Goal: Information Seeking & Learning: Learn about a topic

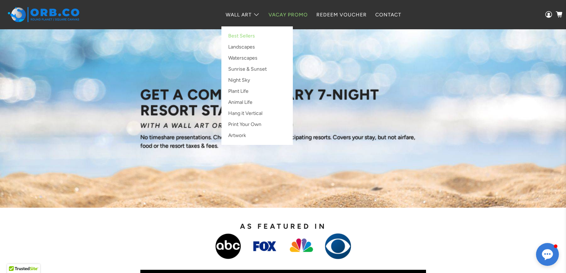
click at [243, 34] on link "Best Sellers" at bounding box center [257, 37] width 64 height 11
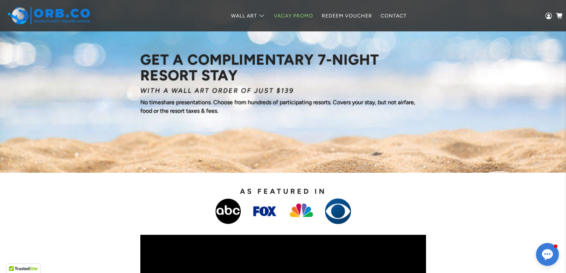
scroll to position [139, 0]
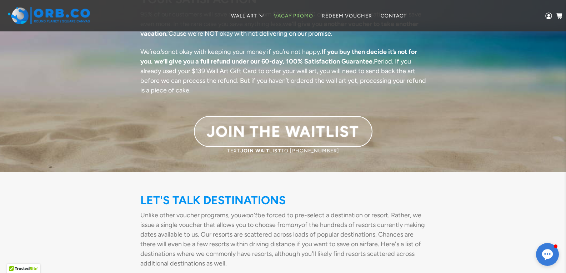
scroll to position [1643, 0]
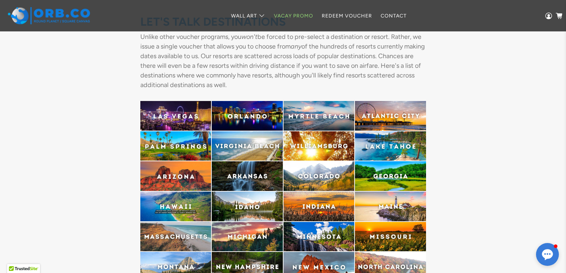
click at [246, 134] on img at bounding box center [247, 146] width 71 height 30
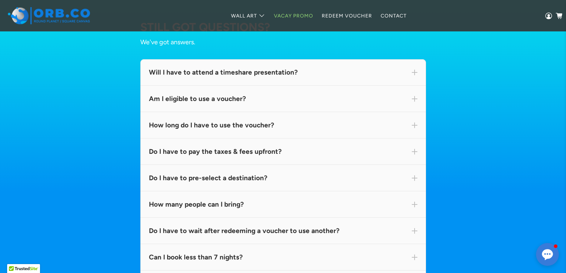
scroll to position [3998, 0]
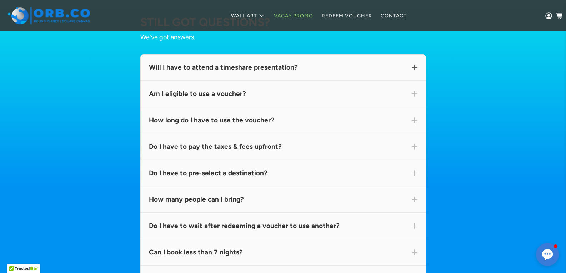
click at [415, 70] on span at bounding box center [414, 68] width 6 height 6
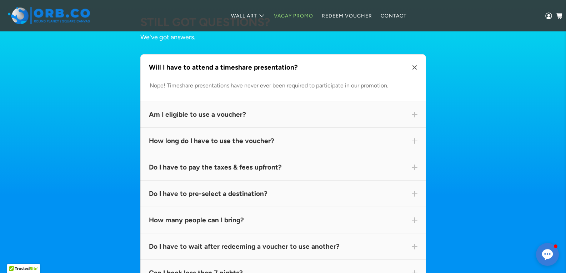
click at [414, 72] on span at bounding box center [414, 68] width 8 height 8
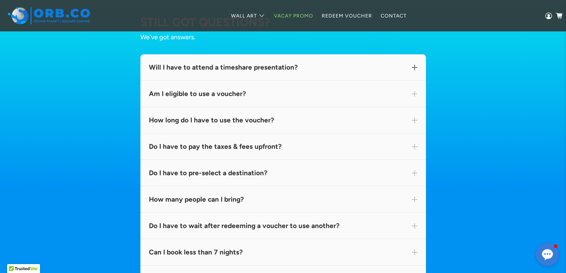
click at [412, 81] on div "Will I have to attend a timeshare presentation?" at bounding box center [282, 67] width 285 height 26
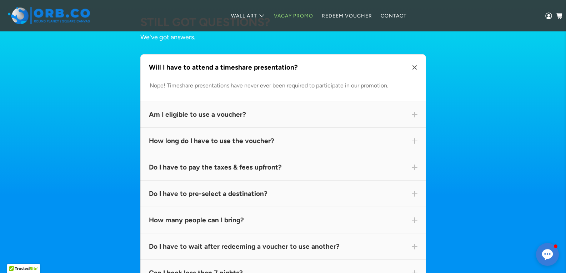
click at [412, 81] on div "Will I have to attend a timeshare presentation?" at bounding box center [282, 67] width 285 height 26
